Goal: Book appointment/travel/reservation

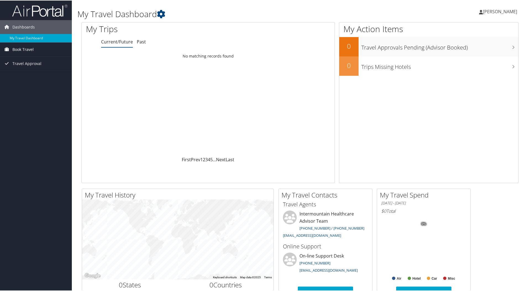
click at [22, 48] on span "Book Travel" at bounding box center [22, 49] width 21 height 14
click at [27, 48] on span "Book Travel" at bounding box center [22, 49] width 21 height 14
click at [12, 67] on link "Book/Manage Online Trips" at bounding box center [36, 68] width 72 height 8
